Goal: Find specific page/section: Find specific page/section

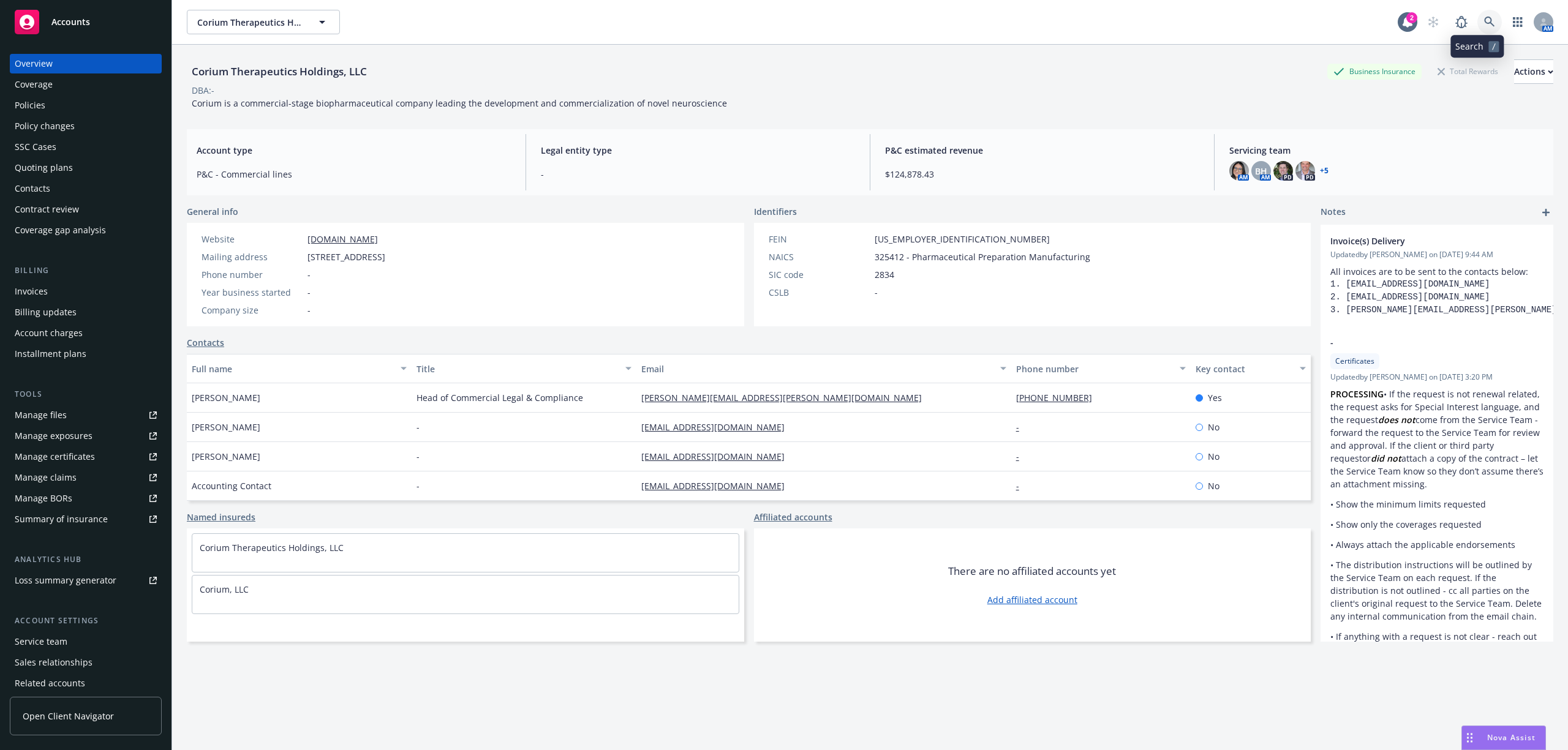
click at [1484, 23] on icon at bounding box center [1490, 22] width 11 height 11
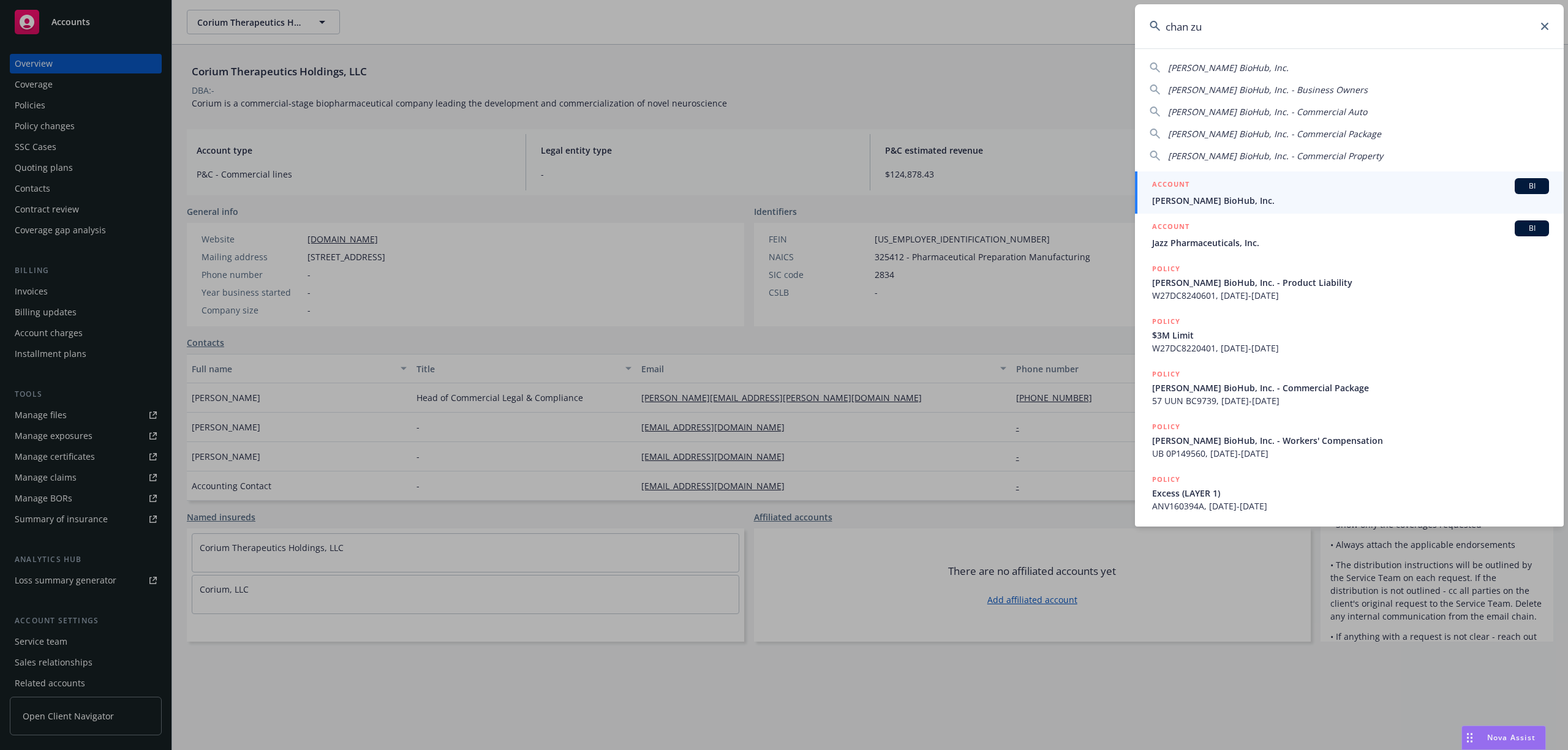
click at [1267, 68] on span "[PERSON_NAME] BioHub, Inc." at bounding box center [1228, 68] width 121 height 12
type input "[PERSON_NAME] BioHub, Inc."
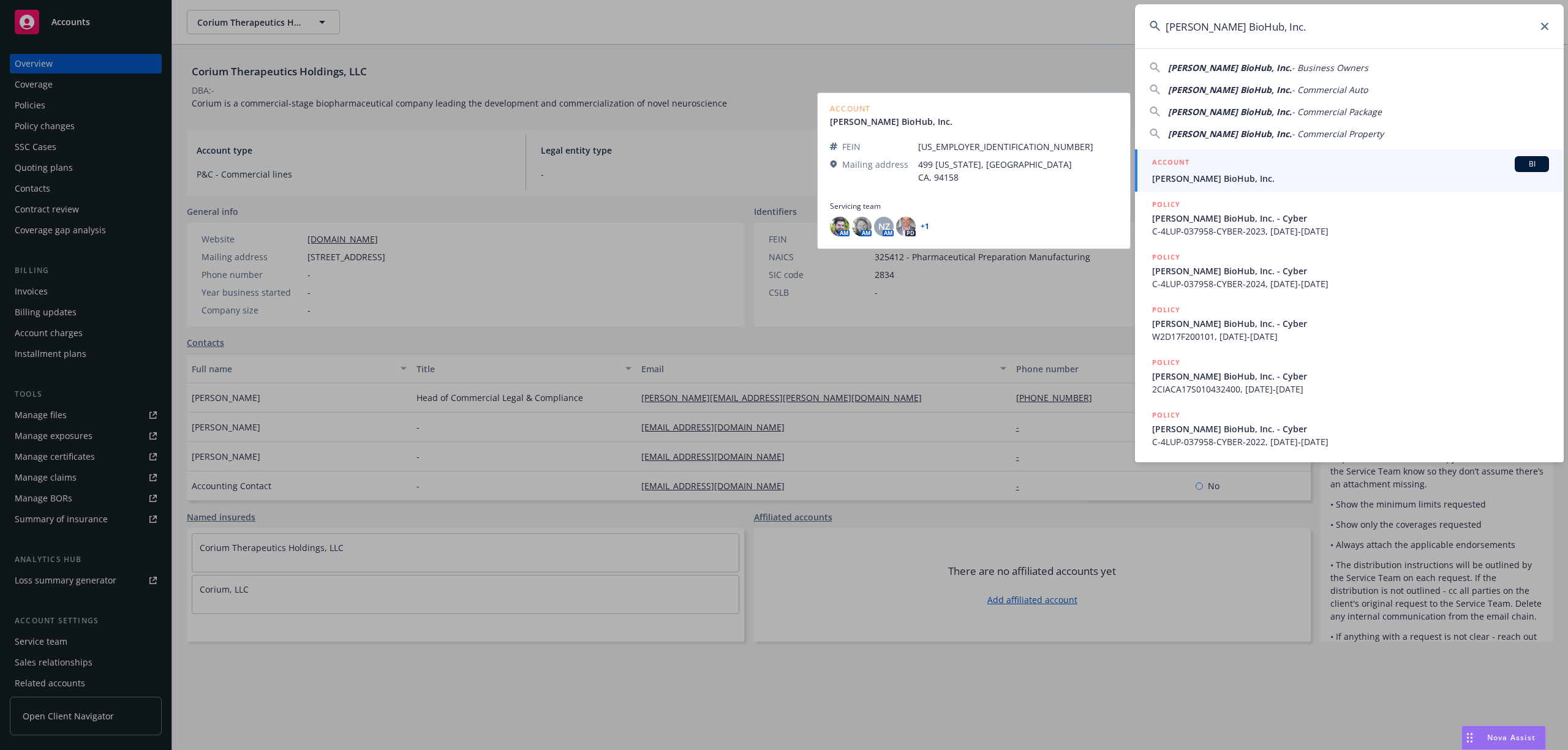
click at [1272, 161] on div "ACCOUNT BI" at bounding box center [1350, 164] width 397 height 16
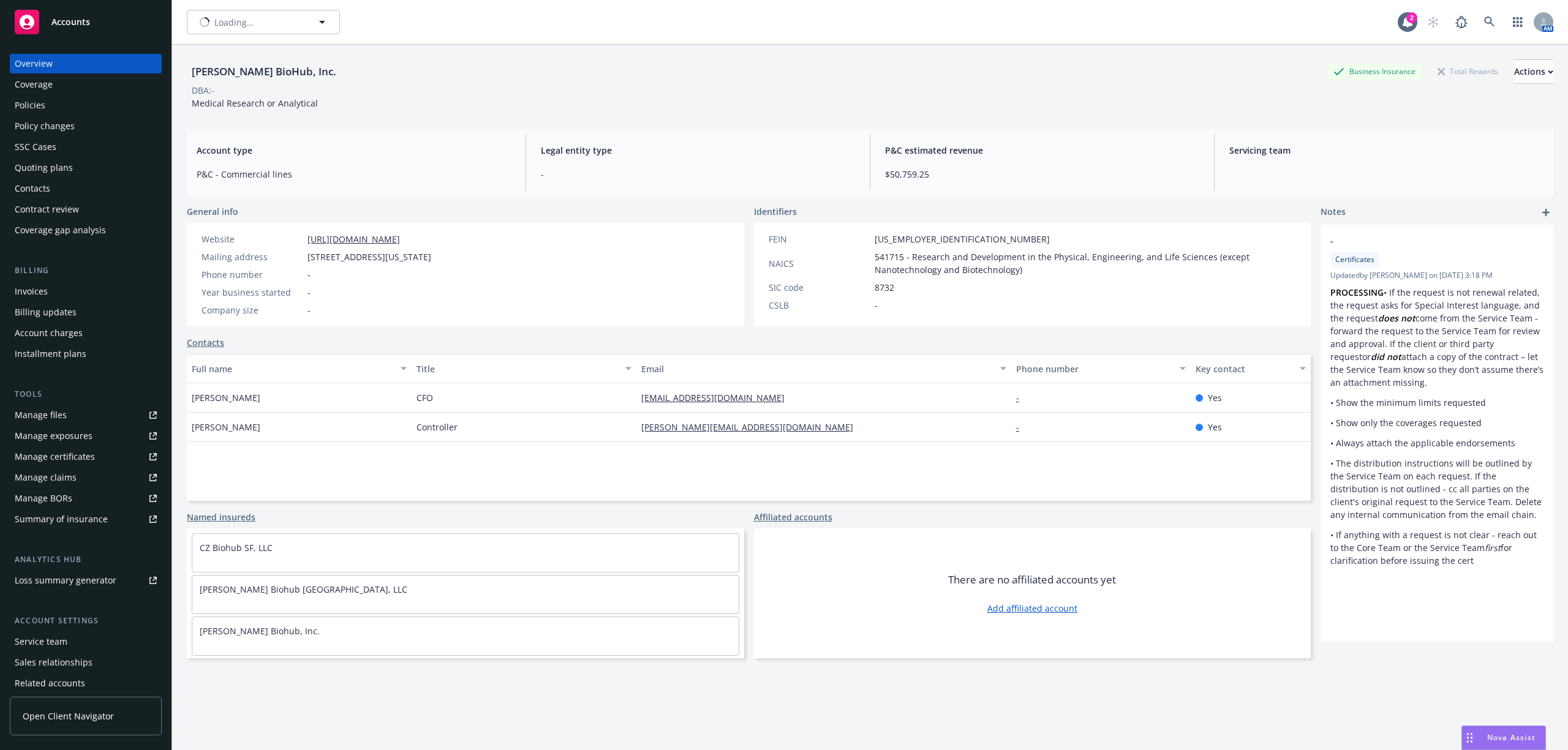
click at [54, 108] on div "Policies" at bounding box center [86, 105] width 142 height 20
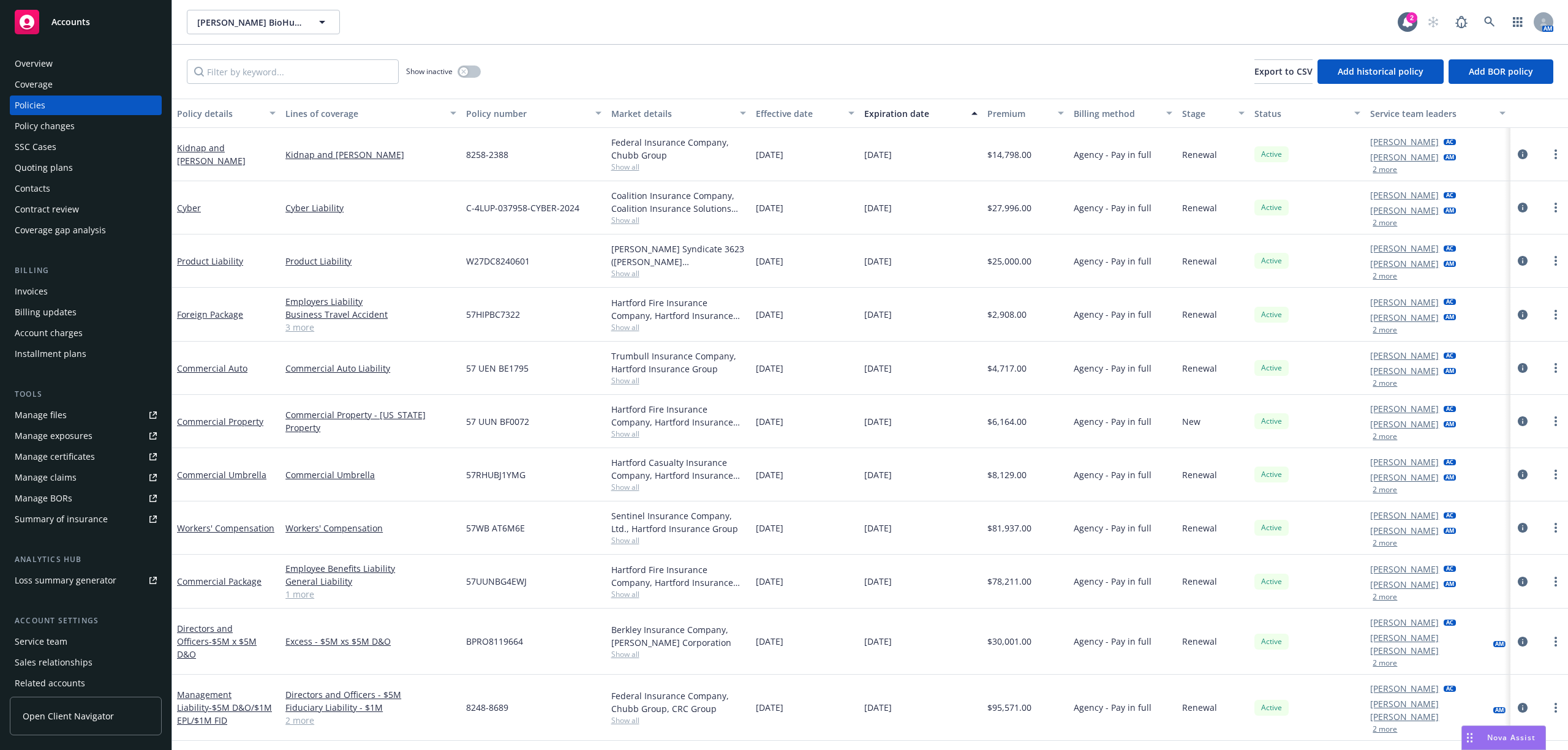
click at [652, 67] on div "Show inactive Export to CSV Add historical policy Add BOR policy" at bounding box center [870, 71] width 1396 height 54
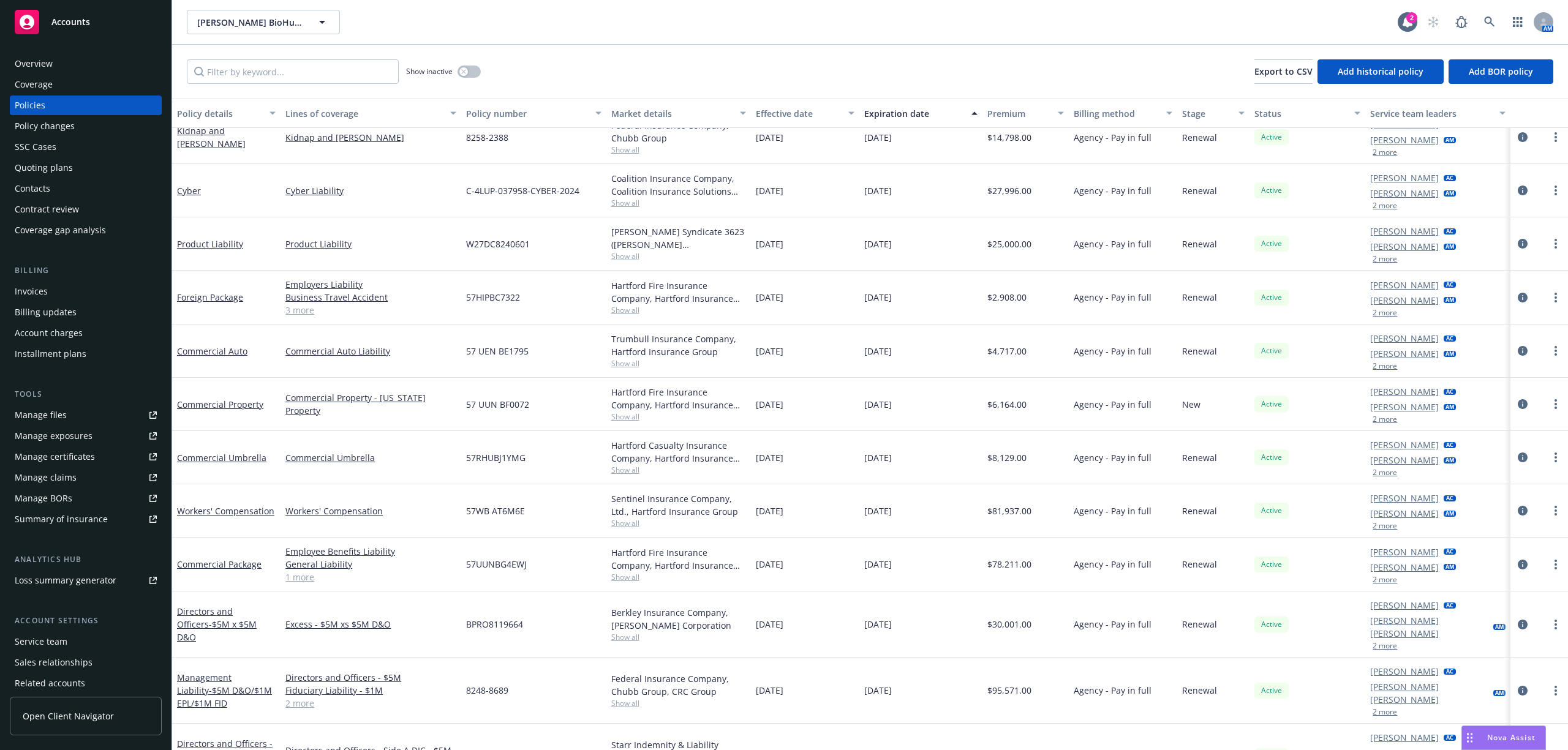
scroll to position [22, 0]
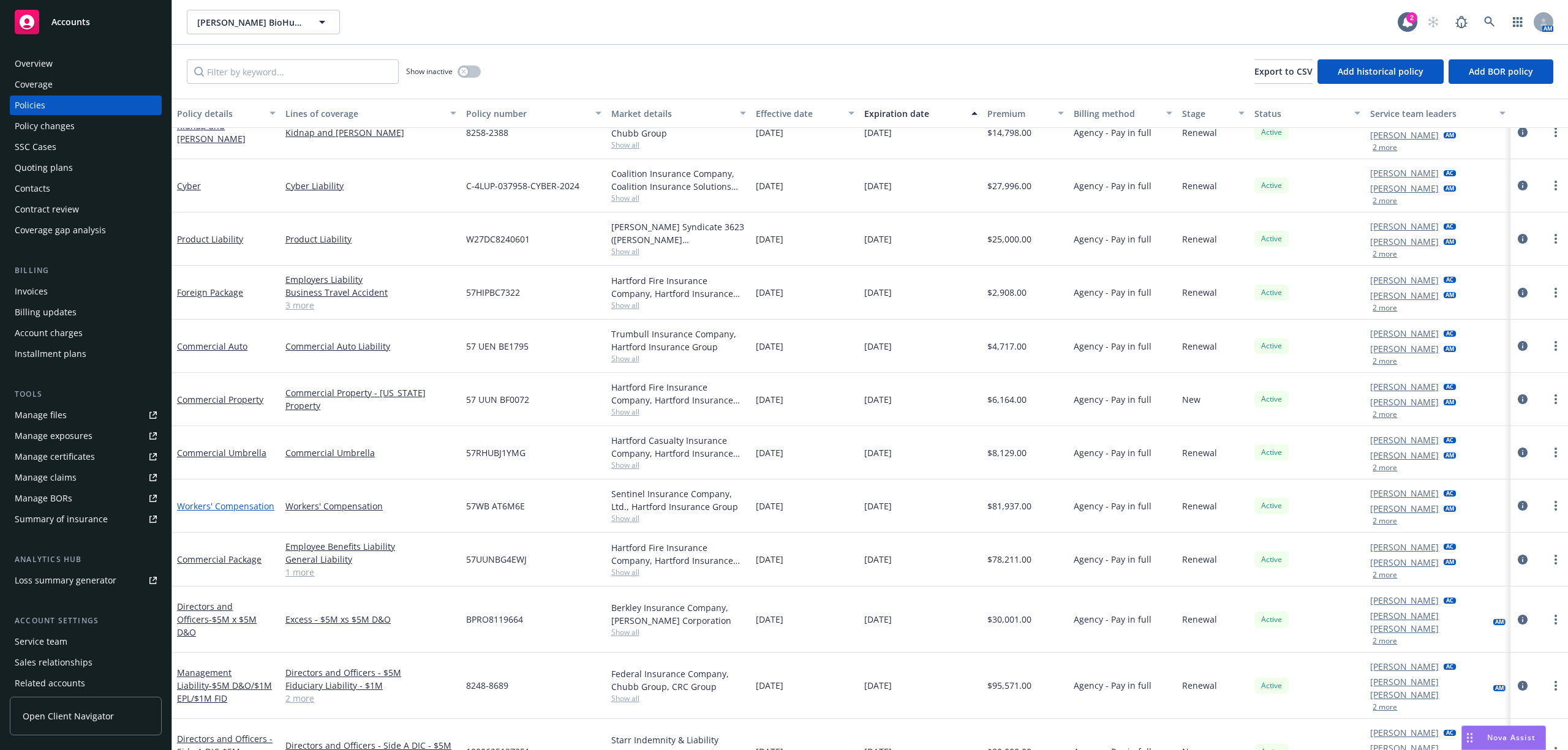
click at [239, 503] on link "Workers' Compensation" at bounding box center [226, 506] width 97 height 12
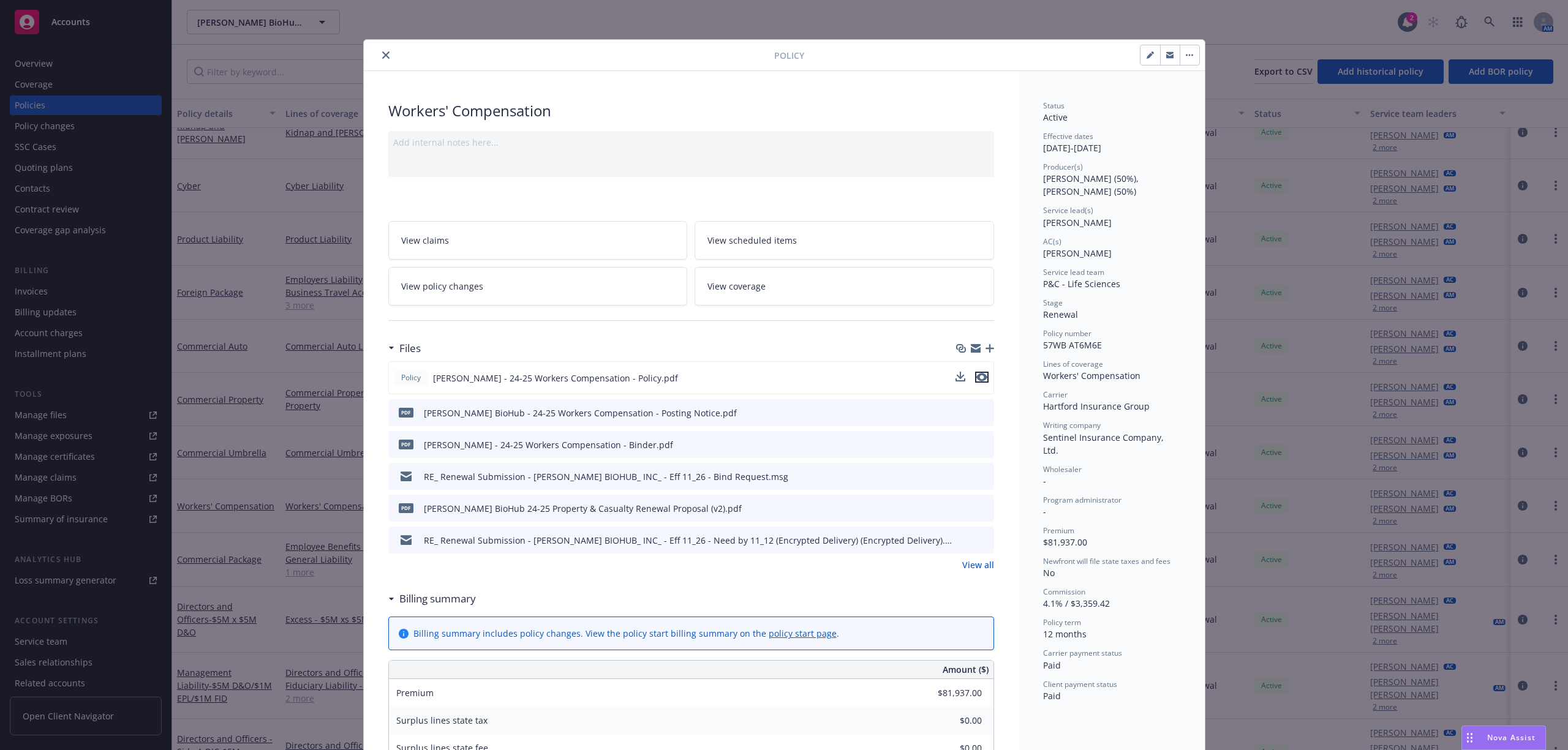
click at [978, 376] on icon "preview file" at bounding box center [982, 377] width 11 height 9
